Goal: Browse casually

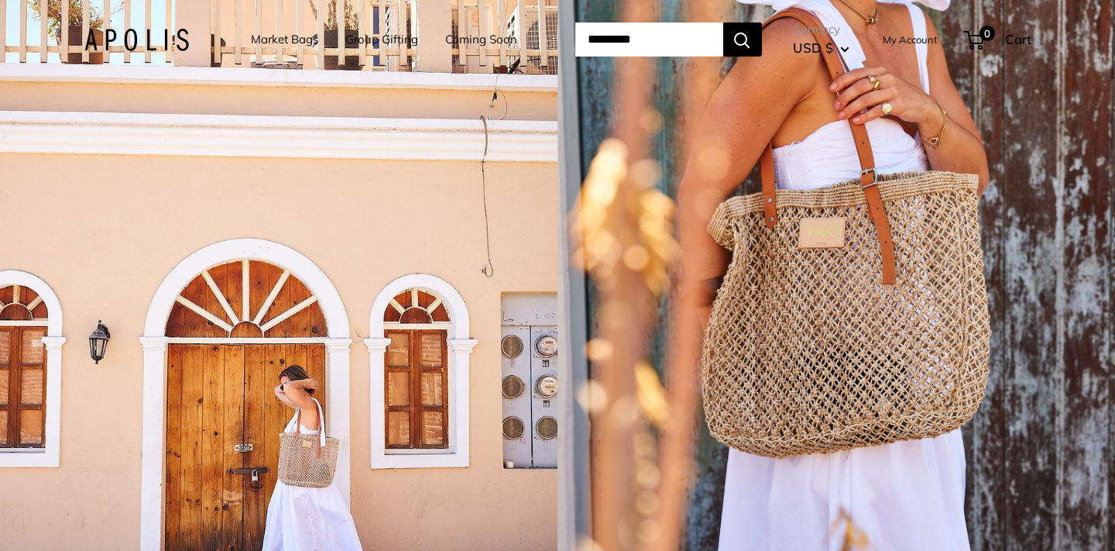
click at [273, 39] on link "Market Bags" at bounding box center [284, 40] width 67 height 22
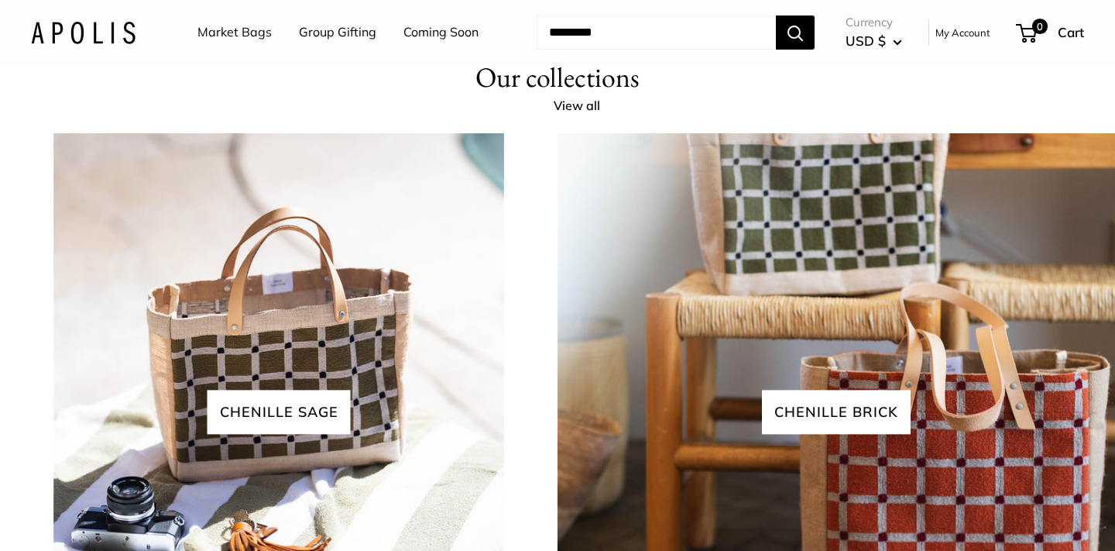
scroll to position [3241, 0]
